Goal: Information Seeking & Learning: Learn about a topic

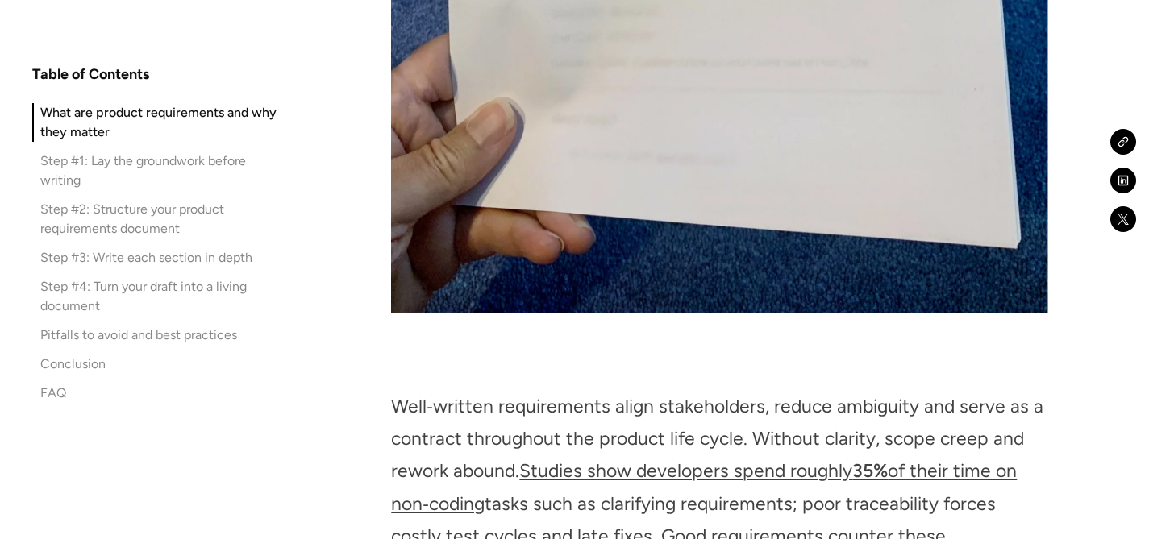
scroll to position [2630, 0]
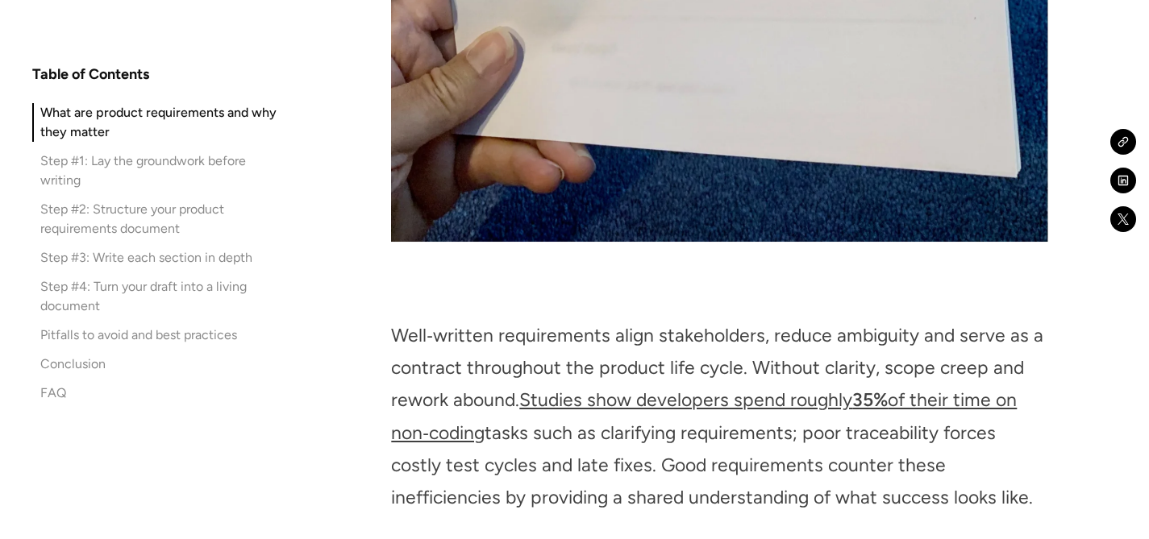
click at [552, 319] on p "Well‑written requirements align stakeholders, reduce ambiguity and serve as a c…" at bounding box center [719, 416] width 656 height 194
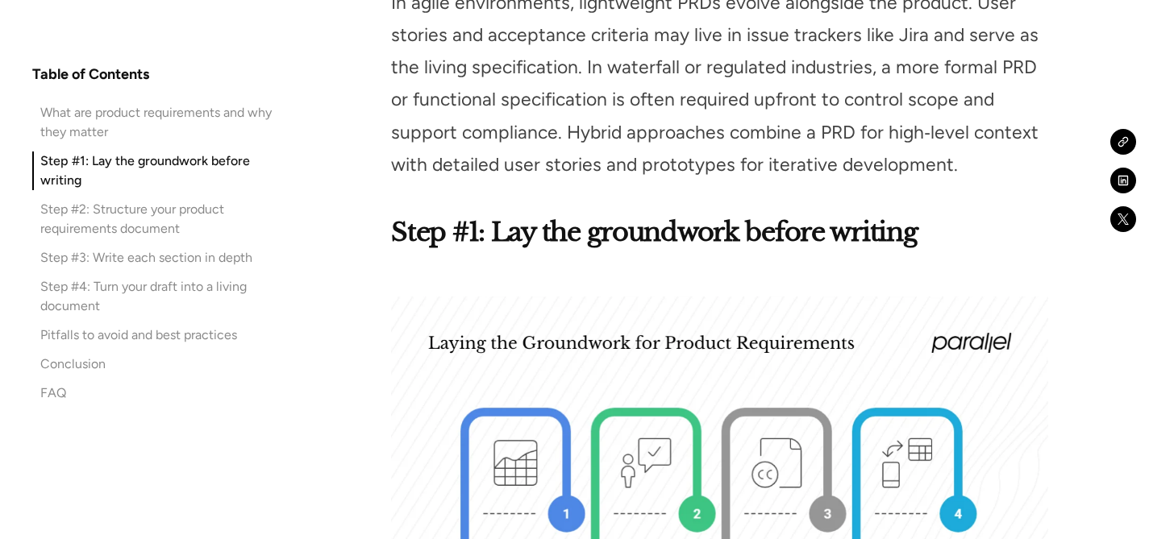
scroll to position [3568, 0]
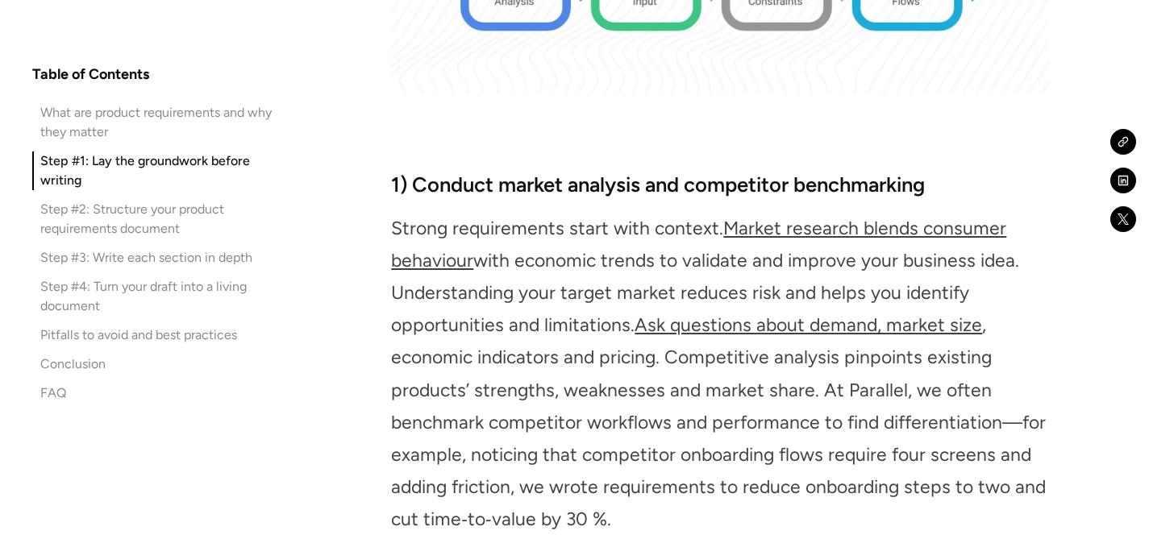
scroll to position [3918, 0]
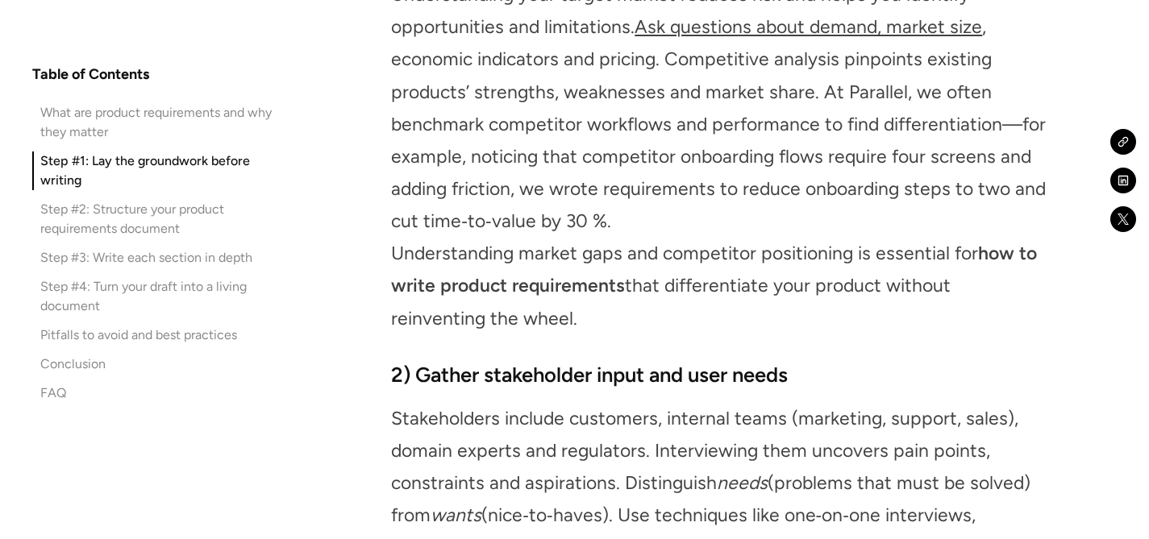
scroll to position [4135, 0]
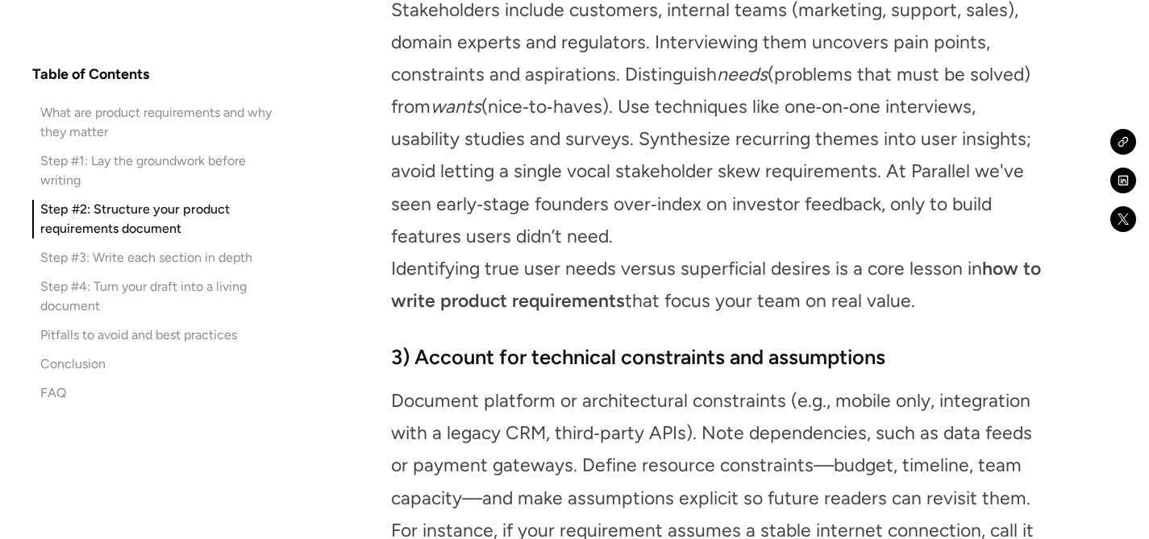
scroll to position [4615, 0]
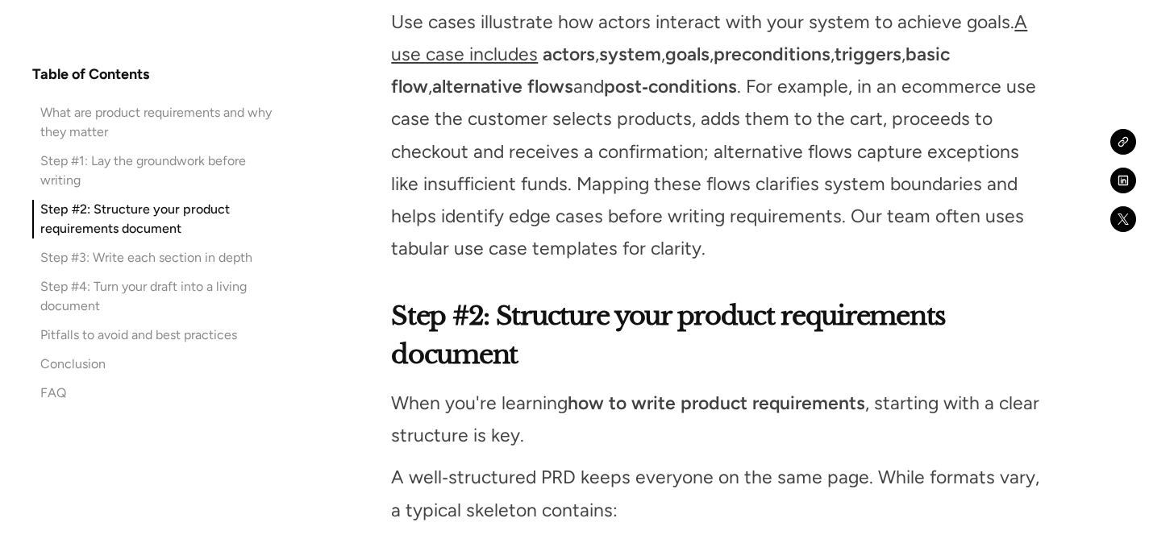
scroll to position [5175, 0]
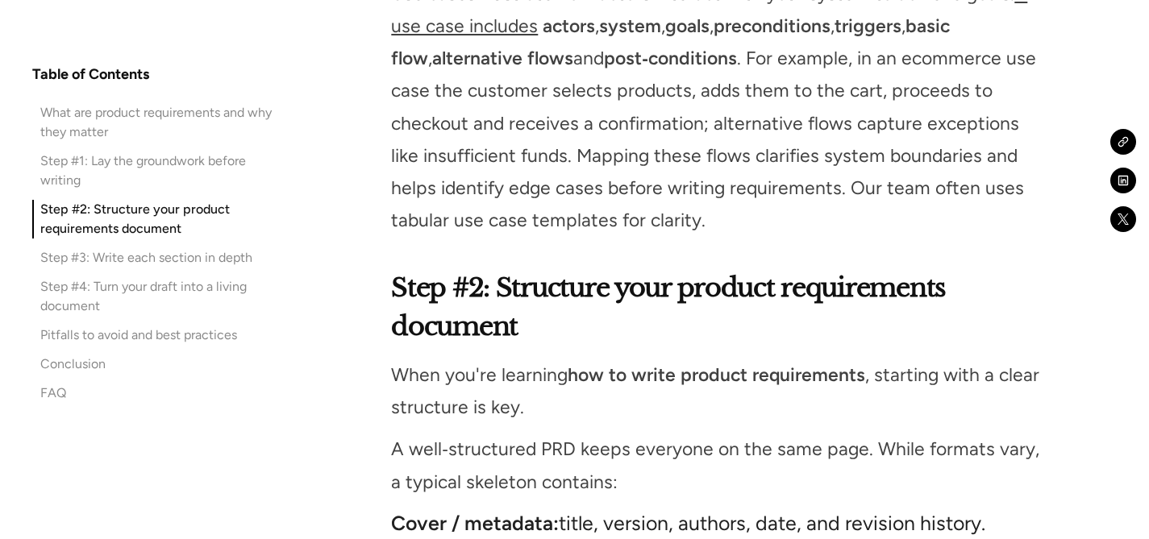
drag, startPoint x: 873, startPoint y: 404, endPoint x: 373, endPoint y: 17, distance: 632.3
drag, startPoint x: 381, startPoint y: 13, endPoint x: 889, endPoint y: 404, distance: 641.1
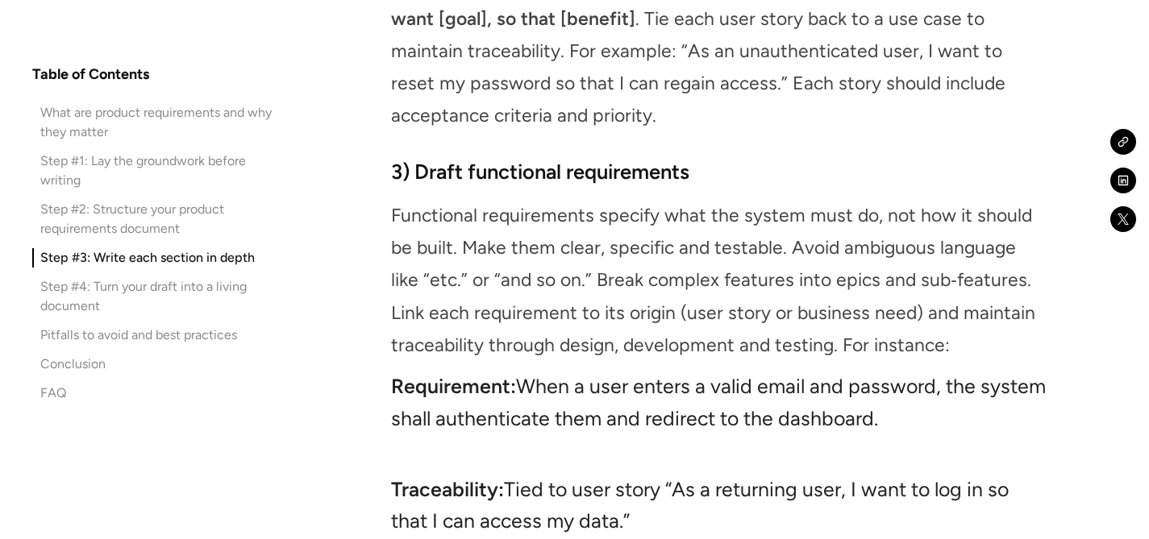
scroll to position [8883, 0]
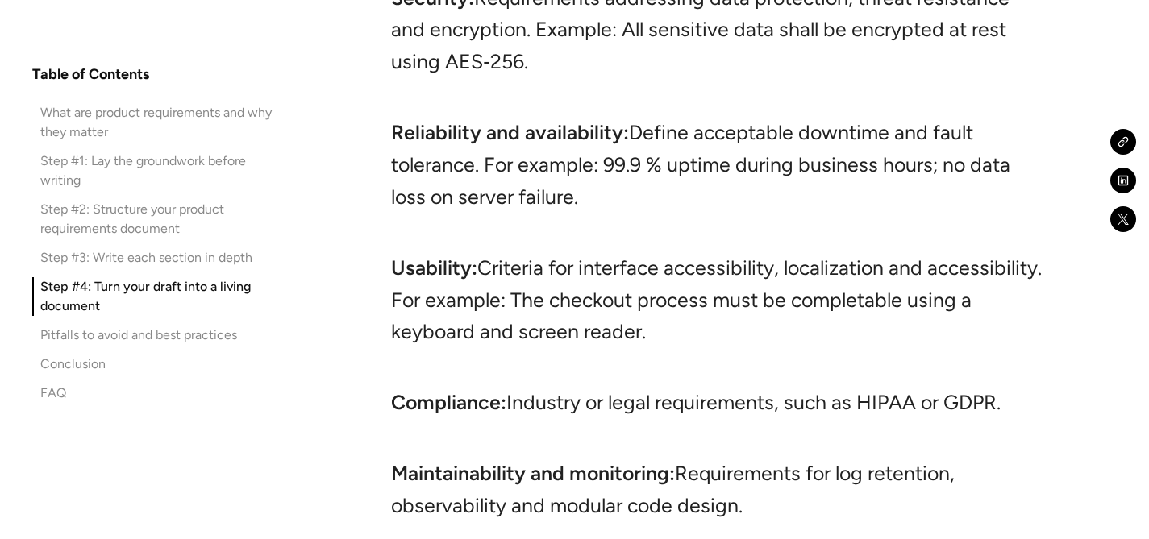
scroll to position [9933, 0]
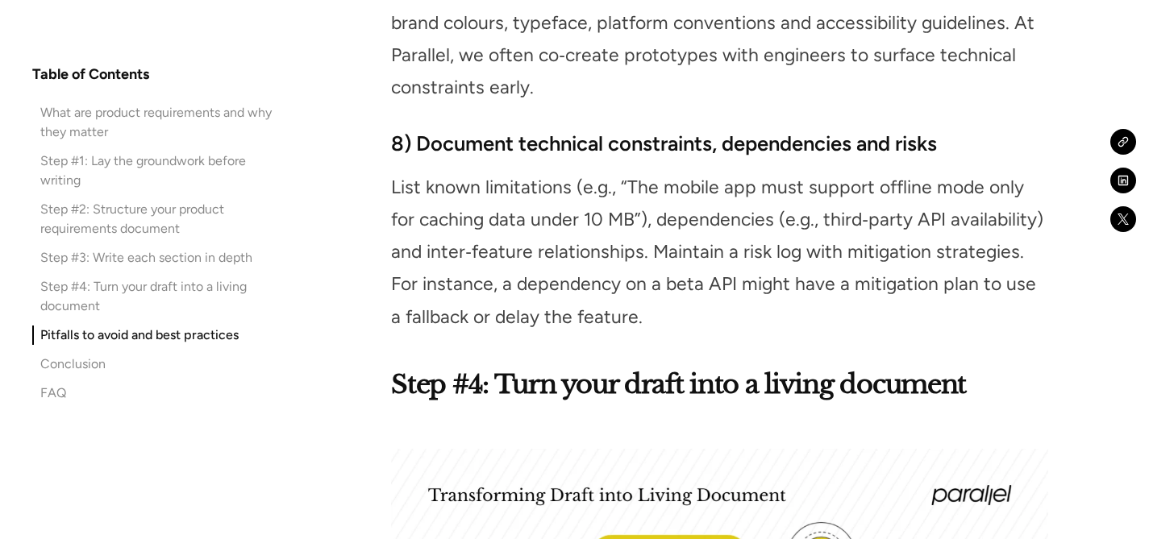
scroll to position [11562, 0]
